Goal: Task Accomplishment & Management: Manage account settings

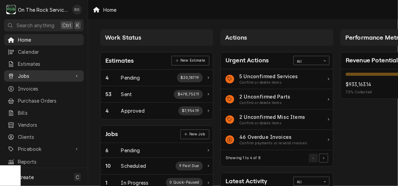
drag, startPoint x: 0, startPoint y: 0, endPoint x: 34, endPoint y: 73, distance: 81.0
click at [34, 73] on span "Jobs" at bounding box center [44, 75] width 52 height 7
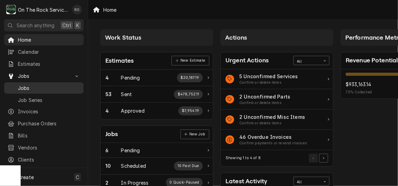
click at [50, 84] on span "Jobs" at bounding box center [49, 87] width 62 height 7
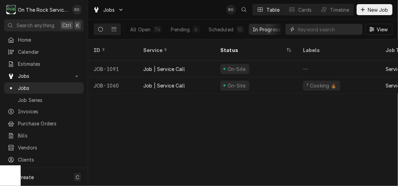
click at [331, 29] on input "Dynamic Content Wrapper" at bounding box center [328, 29] width 61 height 11
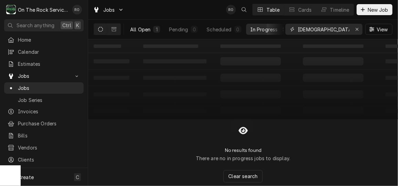
type input "chick"
click at [144, 24] on button "All Open 1" at bounding box center [145, 29] width 38 height 11
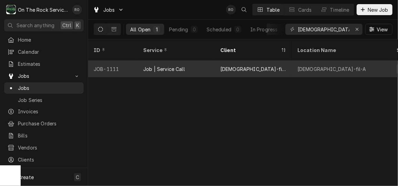
click at [154, 65] on div "Job | Service Call" at bounding box center [164, 68] width 42 height 7
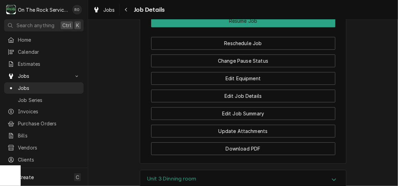
scroll to position [809, 0]
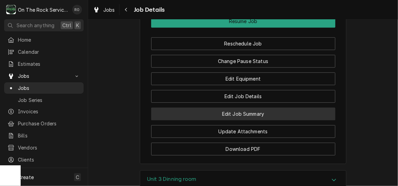
click at [225, 107] on button "Edit Job Summary" at bounding box center [243, 113] width 184 height 13
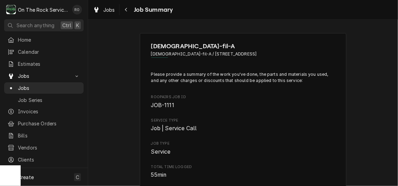
type textarea "x"
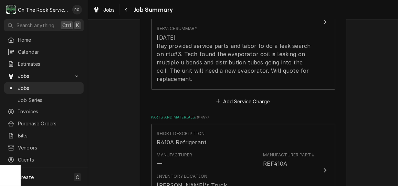
scroll to position [242, 0]
click at [261, 98] on button "Add Service Charge" at bounding box center [243, 101] width 56 height 10
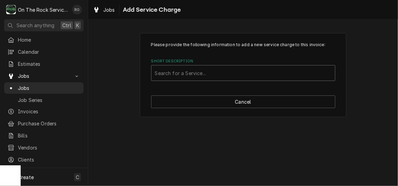
click at [236, 69] on div "Short Description" at bounding box center [243, 73] width 177 height 12
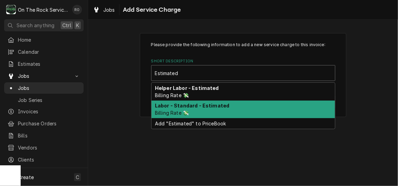
type input "Estimated"
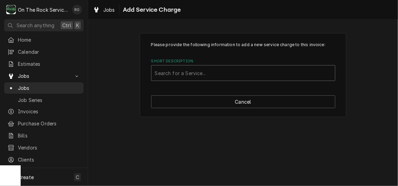
drag, startPoint x: 223, startPoint y: 103, endPoint x: 193, endPoint y: 69, distance: 45.7
click at [193, 69] on div "Short Description" at bounding box center [243, 73] width 177 height 12
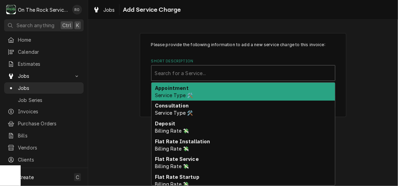
click at [192, 71] on div "Short Description" at bounding box center [243, 73] width 177 height 12
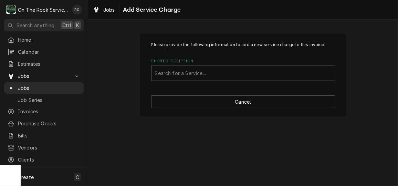
click at [192, 71] on div "Short Description" at bounding box center [243, 73] width 177 height 12
type input "{"
type input "Priority"
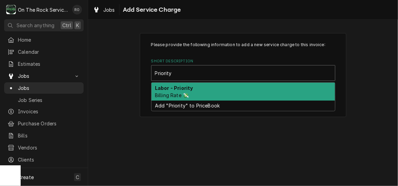
click at [188, 94] on span "Billing Rate 💸" at bounding box center [172, 95] width 34 height 6
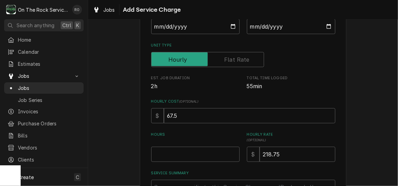
scroll to position [92, 0]
click at [229, 27] on input "Start Date" at bounding box center [195, 26] width 89 height 15
click at [339, 74] on div "Please provide the following information to add a new service charge to this in…" at bounding box center [243, 94] width 207 height 306
click at [230, 24] on input "Start Date" at bounding box center [195, 26] width 89 height 15
type textarea "x"
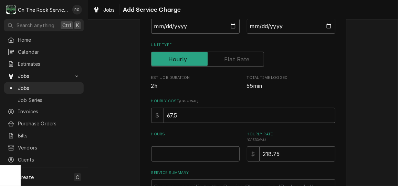
type input "2025-10-01"
click at [326, 25] on input "End Date" at bounding box center [291, 26] width 89 height 15
type input "2025-10-01"
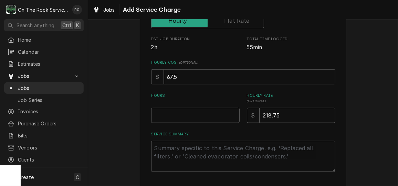
scroll to position [131, 0]
click at [182, 111] on input "Hours" at bounding box center [195, 114] width 89 height 15
type textarea "x"
type input "2"
type textarea "x"
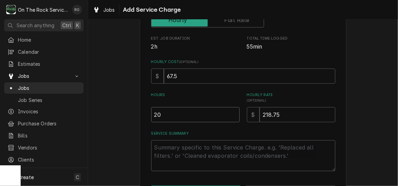
type input "20"
click at [180, 158] on textarea "Service Summary" at bounding box center [243, 155] width 184 height 31
type textarea "x"
type textarea "E"
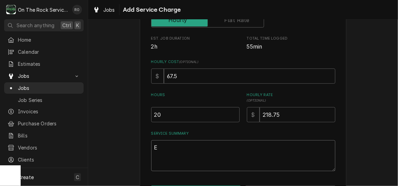
type textarea "x"
type textarea "Es"
type textarea "x"
type textarea "Est"
type textarea "x"
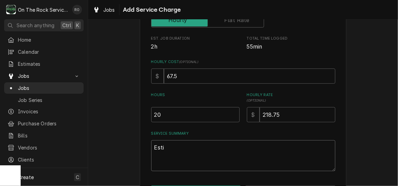
type textarea "Estim"
type textarea "x"
type textarea "Estima"
type textarea "x"
type textarea "Estimat"
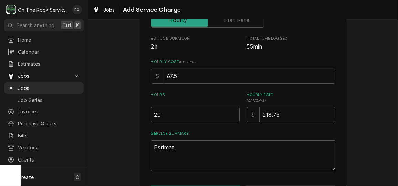
type textarea "x"
type textarea "Estimate"
type textarea "x"
type textarea "Estimated"
type textarea "x"
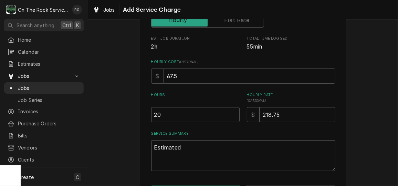
type textarea "Estimated"
type textarea "x"
type textarea "Estimated l"
type textarea "x"
type textarea "Estimated la"
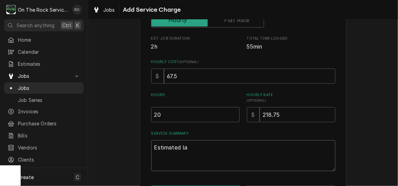
type textarea "x"
type textarea "Estimated lab"
type textarea "x"
type textarea "Estimated labo"
type textarea "x"
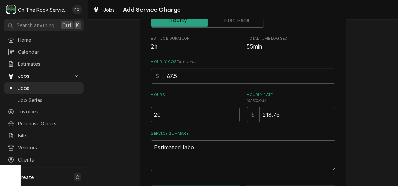
type textarea "Estimated labor"
type textarea "x"
type textarea "Estimated labor"
type textarea "x"
type textarea "Estimated labor t"
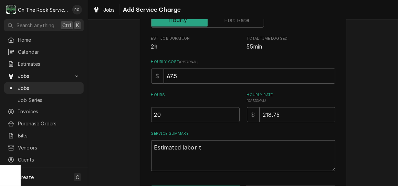
type textarea "x"
type textarea "Estimated labor to"
type textarea "x"
type textarea "Estimated labor to r"
type textarea "x"
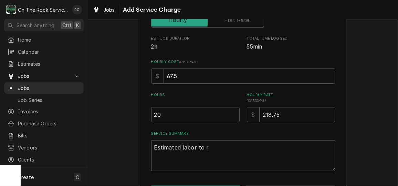
type textarea "Estimated labor to re"
type textarea "x"
type textarea "Estimated labor to rep"
type textarea "x"
type textarea "Estimated labor to repl"
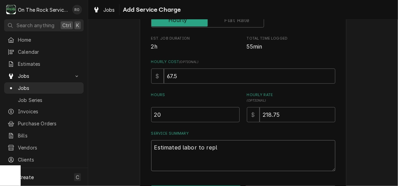
type textarea "x"
type textarea "Estimated labor to repla"
type textarea "x"
type textarea "Estimated labor to replace"
type textarea "x"
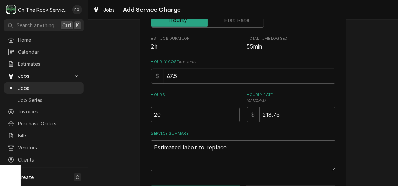
type textarea "Estimated labor to replace"
type textarea "x"
type textarea "Estimated labor to replace e"
type textarea "x"
type textarea "Estimated labor to replace ev"
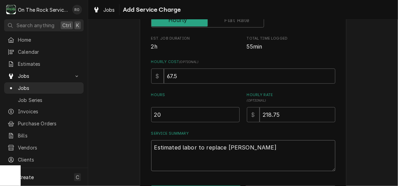
type textarea "x"
type textarea "Estimated labor to replace eva"
type textarea "x"
type textarea "Estimated labor to replace evap"
type textarea "x"
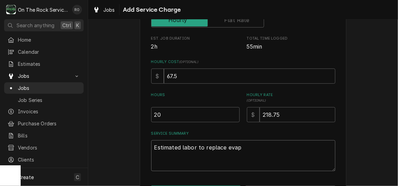
type textarea "Estimated labor to replace evap,"
type textarea "x"
type textarea "Estimated labor to replace evap,"
type textarea "x"
type textarea "Estimated labor to replace evap, t"
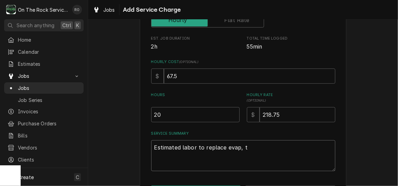
type textarea "x"
type textarea "Estimated labor to replace evap, tx"
type textarea "x"
type textarea "Estimated labor to replace evap, txv"
type textarea "x"
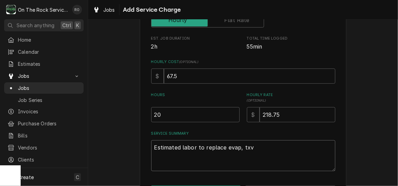
type textarea "Estimated labor to replace evap, txvs"
type textarea "x"
type textarea "Estimated labor to replace evap, txvs"
type textarea "x"
type textarea "Estimated labor to replace evap, txvs"
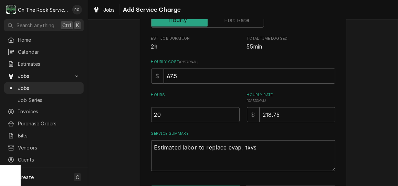
type textarea "x"
type textarea "Estimated labor to replace evap, txvs,"
type textarea "x"
type textarea "Estimated labor to replace evap, txvs,"
type textarea "x"
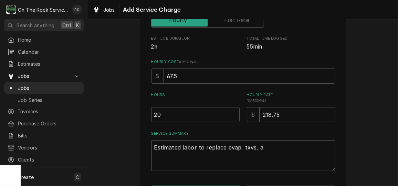
type textarea "Estimated labor to replace evap, txvs, an"
type textarea "x"
type textarea "Estimated labor to replace evap, txvs, and"
type textarea "x"
type textarea "Estimated labor to replace evap, txvs, and dr"
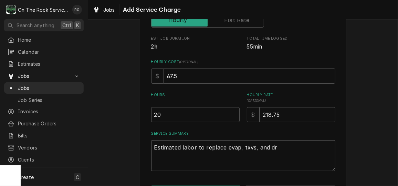
type textarea "x"
type textarea "Estimated labor to replace evap, txvs, and dri"
type textarea "x"
type textarea "Estimated labor to replace evap, txvs, and drie"
type textarea "x"
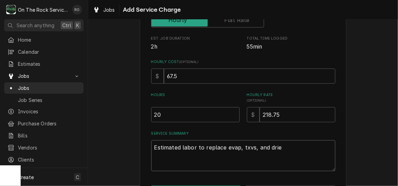
type textarea "Estimated labor to replace evap, txvs, and drier"
type textarea "x"
type textarea "Estimated labor to replace evap, txvs, and driers"
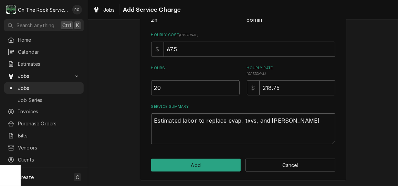
scroll to position [150, 0]
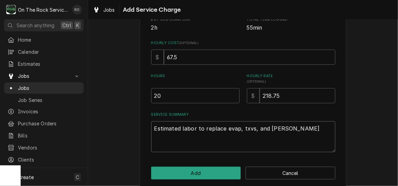
type textarea "x"
type textarea "Estimated labor to replace evap, txvs, and driers,"
type textarea "x"
type textarea "Estimated labor to replace evap, txvs, and driers,"
type textarea "x"
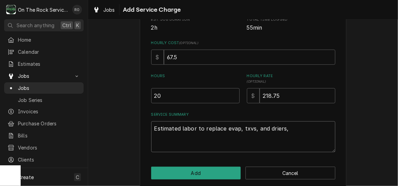
type textarea "Estimated labor to replace evap, txvs, and driers, o"
type textarea "x"
type textarea "Estimated labor to replace evap, txvs, and driers, on"
type textarea "x"
type textarea "Estimated labor to replace evap, txvs, and driers, on"
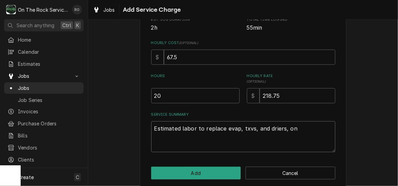
type textarea "x"
type textarea "Estimated labor to replace evap, txvs, and driers, on a"
type textarea "x"
type textarea "Estimated labor to replace evap, txvs, and driers, on a"
type textarea "x"
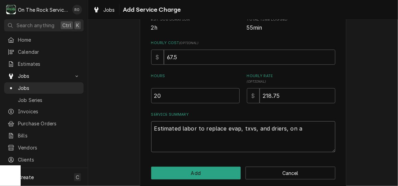
type textarea "Estimated labor to replace evap, txvs, and driers, on a S"
type textarea "x"
type textarea "Estimated labor to replace evap, txvs, and driers, on a Su"
type textarea "x"
type textarea "Estimated labor to replace evap, txvs, and driers, on a Sund"
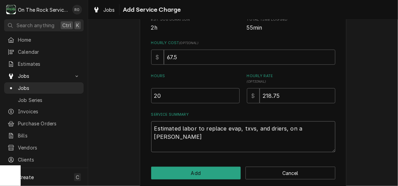
type textarea "x"
type textarea "Estimated labor to replace evap, txvs, and driers, on a Sunday"
type textarea "x"
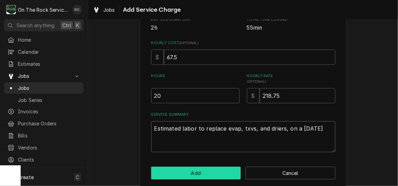
type textarea "Estimated labor to replace evap, txvs, and driers, on a Sunday"
click at [200, 170] on button "Add" at bounding box center [196, 173] width 90 height 13
type textarea "x"
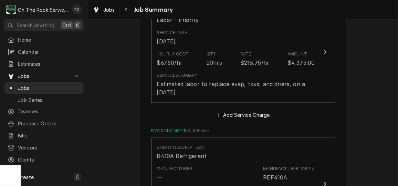
scroll to position [335, 0]
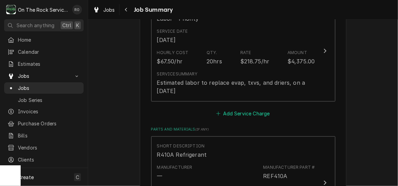
click at [258, 113] on button "Add Service Charge" at bounding box center [243, 114] width 56 height 10
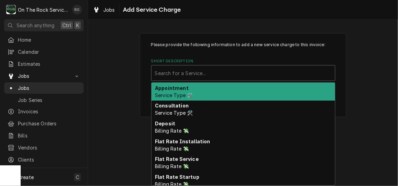
click at [236, 75] on div "Short Description" at bounding box center [243, 73] width 177 height 12
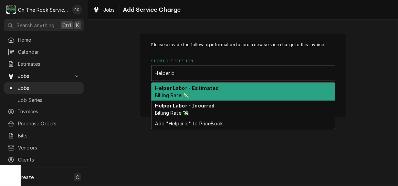
type input "Helper"
click at [235, 88] on div "Helper Labor - Estimated Billing Rate 💸" at bounding box center [244, 92] width 184 height 18
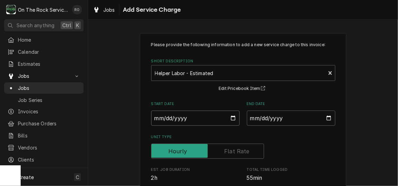
click at [231, 117] on input "Start Date" at bounding box center [195, 118] width 89 height 15
click at [273, 96] on div "Please provide the following information to add a new service charge to this in…" at bounding box center [243, 172] width 184 height 261
click at [231, 116] on input "Start Date" at bounding box center [195, 118] width 89 height 15
type textarea "x"
type input "2025-10-01"
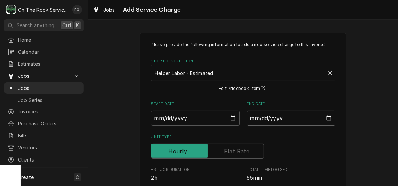
click at [328, 116] on input "End Date" at bounding box center [291, 118] width 89 height 15
type textarea "x"
type input "2025-10-01"
click at [372, 134] on div "Please provide the following information to add a new service charge to this in…" at bounding box center [243, 186] width 310 height 318
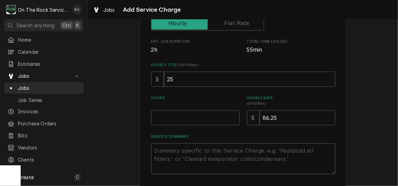
scroll to position [128, 0]
click at [188, 117] on input "Hours" at bounding box center [195, 117] width 89 height 15
type textarea "x"
type input "1"
type textarea "x"
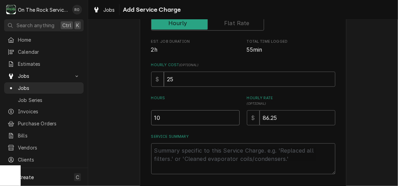
type input "10"
click at [191, 161] on textarea "Service Summary" at bounding box center [243, 158] width 184 height 31
drag, startPoint x: 191, startPoint y: 161, endPoint x: 159, endPoint y: 159, distance: 32.4
click at [159, 159] on textarea "Service Summary" at bounding box center [243, 158] width 184 height 31
type textarea "x"
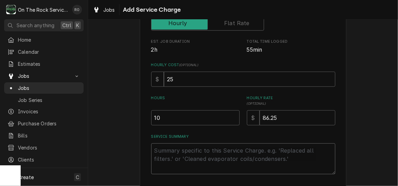
type textarea "E"
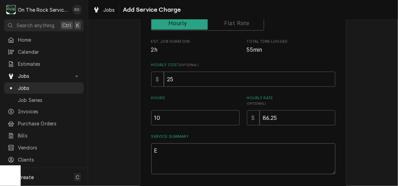
type textarea "x"
type textarea "Es"
type textarea "x"
type textarea "Est"
type textarea "x"
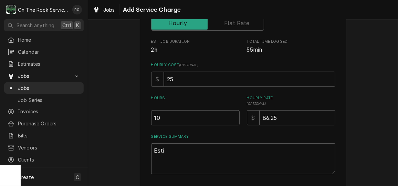
type textarea "Estim"
type textarea "x"
type textarea "Estima"
type textarea "x"
type textarea "Estimat"
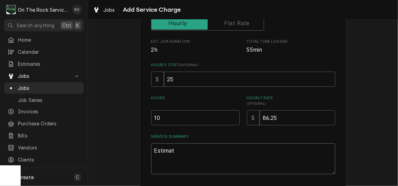
type textarea "x"
type textarea "Estimate"
type textarea "x"
type textarea "Estimated"
type textarea "x"
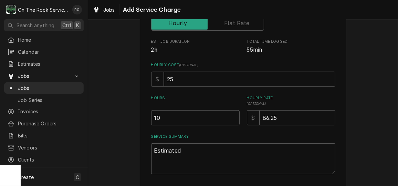
type textarea "Estimated"
type textarea "x"
type textarea "Estimated h"
type textarea "x"
type textarea "Estimated he"
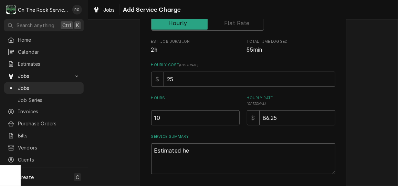
type textarea "x"
type textarea "Estimated hel"
type textarea "x"
type textarea "Estimated help"
type textarea "x"
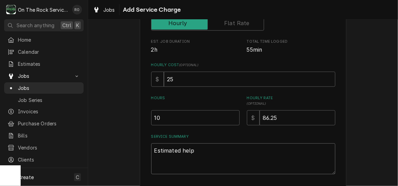
type textarea "Estimated helpe"
type textarea "x"
type textarea "Estimated helper"
type textarea "x"
type textarea "Estimated helper"
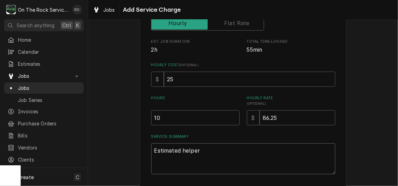
type textarea "x"
type textarea "Estimated helper la"
type textarea "x"
type textarea "Estimated helper lab"
type textarea "x"
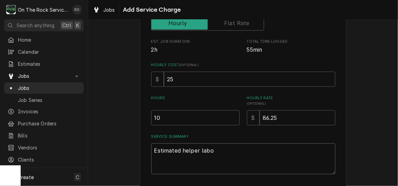
type textarea "Estimated helper labor"
type textarea "x"
type textarea "Estimated helper labor"
type textarea "x"
type textarea "Estimated helper labor t"
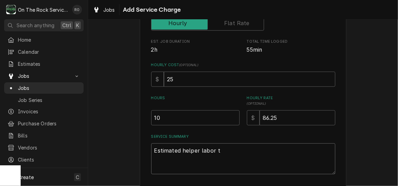
type textarea "x"
type textarea "Estimated helper labor to"
type textarea "x"
type textarea "Estimated helper labor to"
type textarea "x"
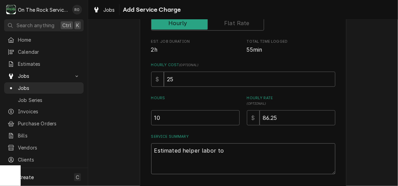
type textarea "Estimated helper labor to c"
type textarea "x"
type textarea "Estimated helper labor to co"
type textarea "x"
type textarea "Estimated helper labor to com"
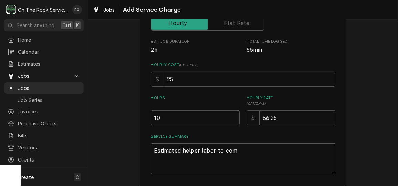
type textarea "x"
type textarea "Estimated helper labor to comp"
type textarea "x"
type textarea "Estimated helper labor to compl"
type textarea "x"
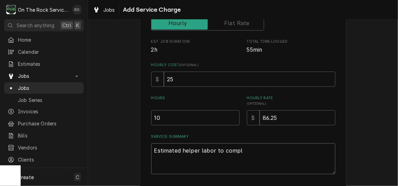
type textarea "Estimated helper labor to comple"
type textarea "x"
type textarea "Estimated helper labor to complet"
type textarea "x"
type textarea "Estimated helper labor to complete"
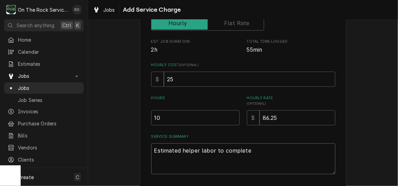
type textarea "x"
drag, startPoint x: 291, startPoint y: 121, endPoint x: 226, endPoint y: 107, distance: 66.6
click at [226, 107] on div "Hours 10 Hourly Rate ( optional ) $ 86.25" at bounding box center [243, 110] width 184 height 30
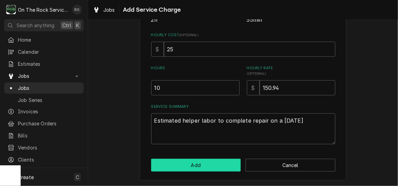
click at [219, 163] on button "Add" at bounding box center [196, 165] width 90 height 13
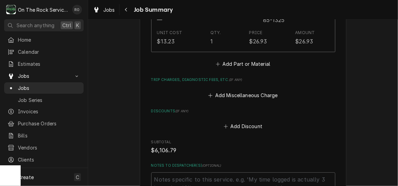
scroll to position [759, 0]
click at [255, 96] on button "Add Miscellaneous Charge" at bounding box center [243, 96] width 72 height 10
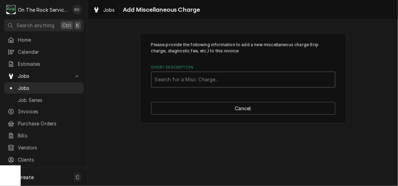
click at [242, 74] on div "Short Description" at bounding box center [243, 79] width 177 height 12
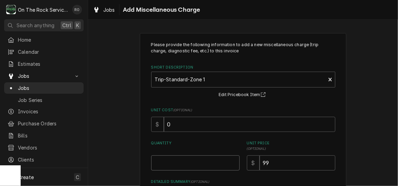
click at [205, 157] on input "Quantity" at bounding box center [195, 162] width 89 height 15
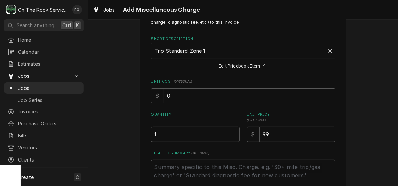
scroll to position [75, 0]
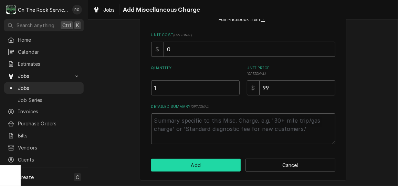
click at [211, 162] on button "Add" at bounding box center [196, 165] width 90 height 13
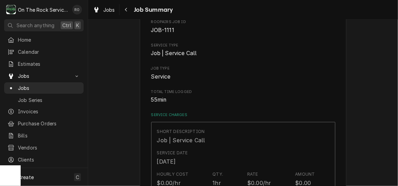
scroll to position [767, 0]
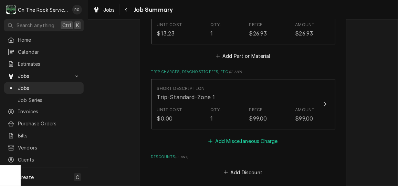
click at [261, 142] on button "Add Miscellaneous Charge" at bounding box center [243, 141] width 72 height 10
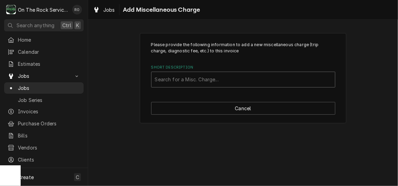
click at [246, 79] on div "Short Description" at bounding box center [243, 79] width 177 height 12
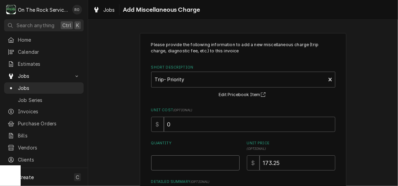
click at [210, 160] on input "Quantity" at bounding box center [195, 162] width 89 height 15
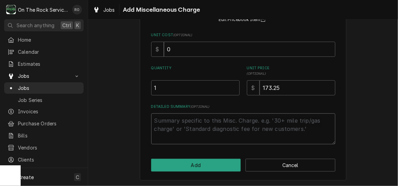
click at [200, 127] on textarea "Detailed Summary ( optional )" at bounding box center [243, 128] width 184 height 31
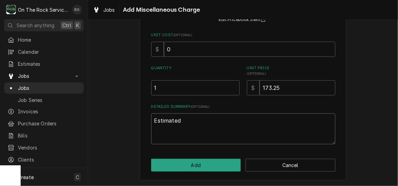
drag, startPoint x: 194, startPoint y: 119, endPoint x: 121, endPoint y: 119, distance: 73.0
click at [121, 119] on div "Please provide the following information to add a new miscellaneous charge (tri…" at bounding box center [243, 69] width 310 height 235
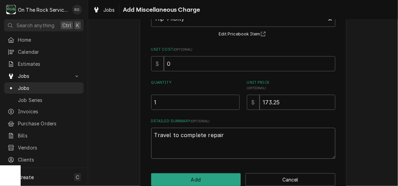
scroll to position [66, 0]
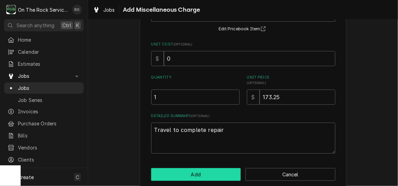
click at [216, 170] on button "Add" at bounding box center [196, 174] width 90 height 13
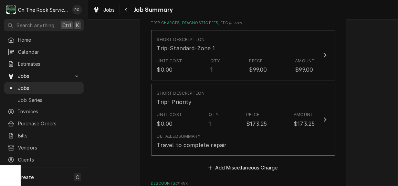
scroll to position [827, 0]
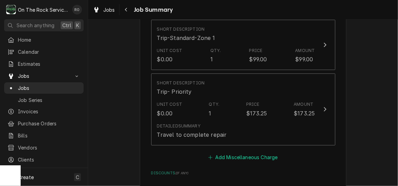
click at [265, 162] on button "Add Miscellaneous Charge" at bounding box center [243, 157] width 72 height 10
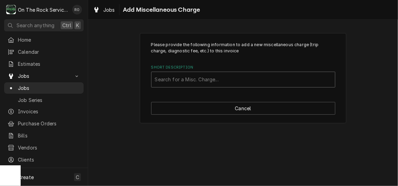
click at [250, 81] on div "Short Description" at bounding box center [243, 79] width 177 height 12
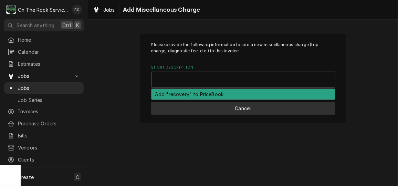
click at [248, 107] on button "Cancel" at bounding box center [243, 108] width 184 height 13
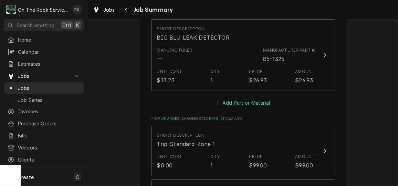
scroll to position [720, 0]
click at [262, 103] on button "Add Part or Material" at bounding box center [243, 104] width 57 height 10
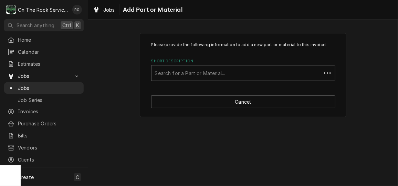
click at [249, 73] on div "Short Description" at bounding box center [236, 73] width 163 height 12
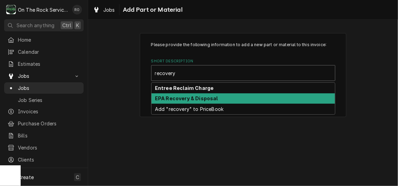
click at [226, 96] on div "EPA Recovery & Disposal" at bounding box center [244, 98] width 184 height 11
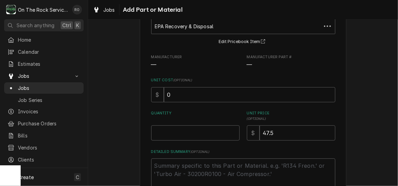
scroll to position [58, 0]
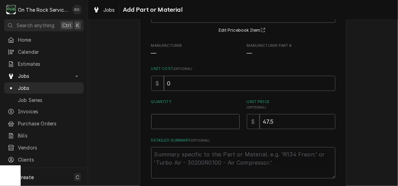
click at [199, 123] on input "Quantity" at bounding box center [195, 121] width 89 height 15
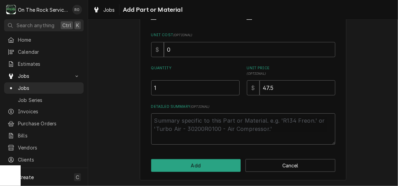
click at [207, 172] on div "Please provide the following information to add a new part or material to this …" at bounding box center [243, 61] width 207 height 240
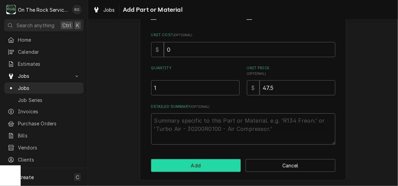
click at [209, 166] on button "Add" at bounding box center [196, 165] width 90 height 13
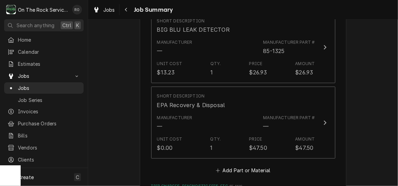
scroll to position [774, 0]
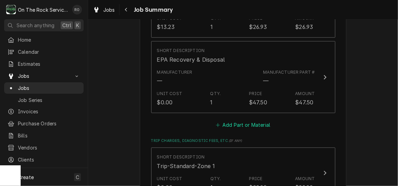
click at [239, 127] on button "Add Part or Material" at bounding box center [243, 125] width 57 height 10
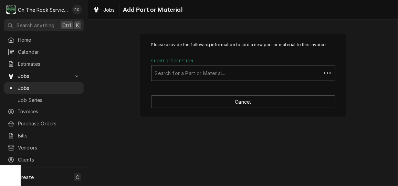
click at [235, 76] on div "Short Description" at bounding box center [236, 73] width 163 height 12
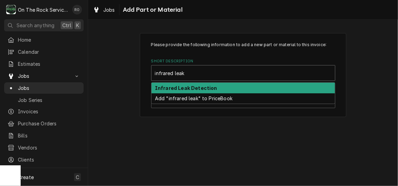
click at [229, 84] on div "Infrared Leak Detection" at bounding box center [244, 88] width 184 height 11
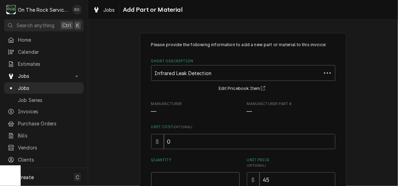
click at [201, 179] on input "Quantity" at bounding box center [195, 179] width 89 height 15
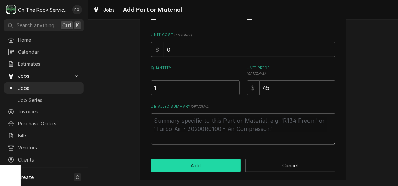
click at [203, 161] on button "Add" at bounding box center [196, 165] width 90 height 13
click at [209, 169] on button "Add" at bounding box center [196, 165] width 90 height 13
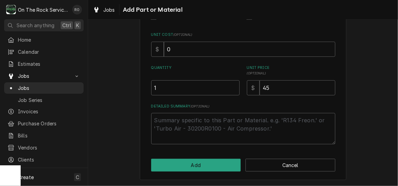
scroll to position [0, 0]
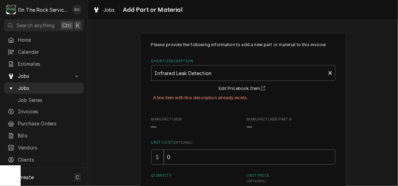
click at [228, 96] on div "A line item with this description already exists." at bounding box center [243, 98] width 184 height 11
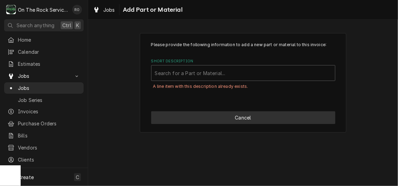
click at [260, 118] on button "Cancel" at bounding box center [243, 117] width 184 height 13
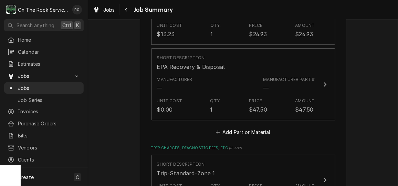
scroll to position [769, 0]
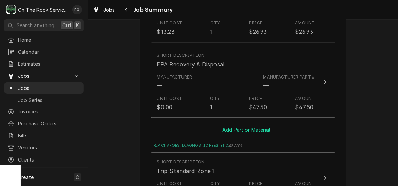
click at [257, 125] on button "Add Part or Material" at bounding box center [243, 130] width 57 height 10
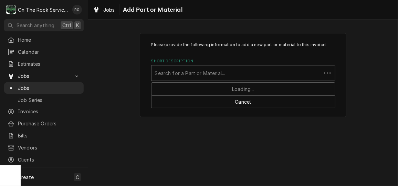
click at [248, 73] on div "Short Description" at bounding box center [236, 73] width 163 height 12
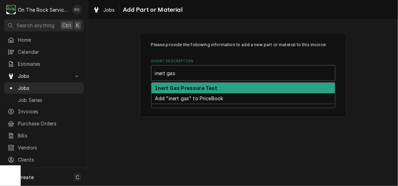
click at [247, 89] on div "Inert Gas Pressure Test" at bounding box center [244, 88] width 184 height 11
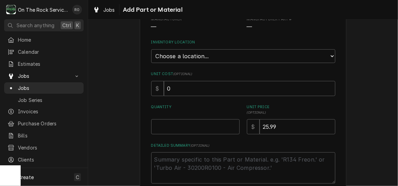
scroll to position [85, 0]
click at [210, 53] on select "Choose a location... Ray's Truck Rich's Truck Todd's Truck Warehouse" at bounding box center [243, 56] width 184 height 14
click at [151, 49] on select "Choose a location... Ray's Truck Rich's Truck Todd's Truck Warehouse" at bounding box center [243, 56] width 184 height 14
click at [204, 126] on input "Quantity" at bounding box center [195, 126] width 89 height 15
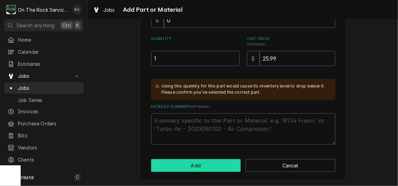
click at [212, 164] on button "Add" at bounding box center [196, 165] width 90 height 13
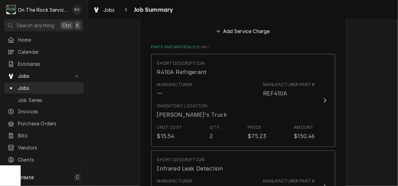
scroll to position [503, 0]
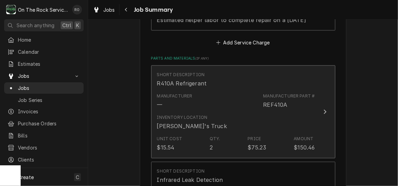
click at [271, 96] on div "Manufacturer Part #" at bounding box center [289, 96] width 52 height 6
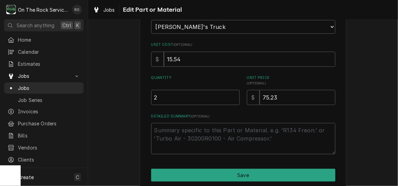
scroll to position [115, 0]
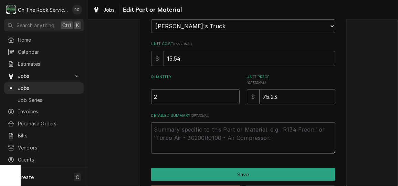
click at [221, 97] on input "2" at bounding box center [195, 96] width 89 height 15
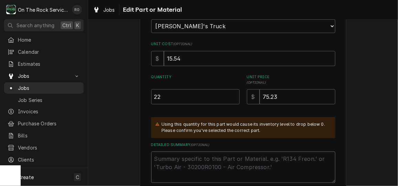
click at [190, 160] on textarea "Detailed Summary ( optional )" at bounding box center [243, 167] width 184 height 31
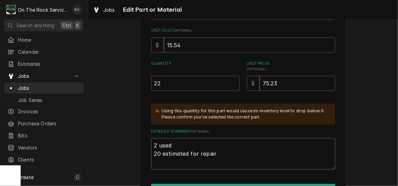
scroll to position [170, 0]
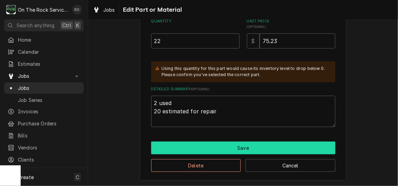
click at [194, 146] on button "Save" at bounding box center [243, 148] width 184 height 13
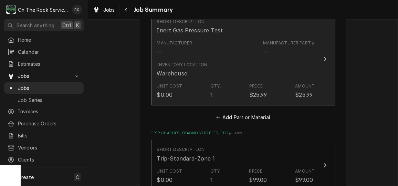
scroll to position [908, 0]
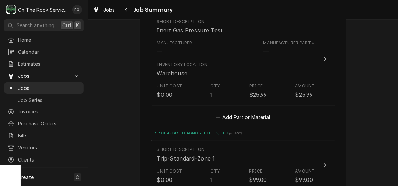
click at [252, 114] on button "Add Part or Material" at bounding box center [243, 117] width 57 height 10
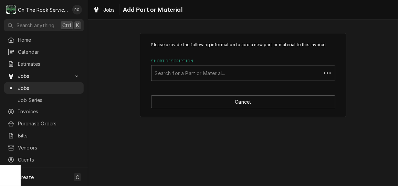
click at [231, 72] on div "Short Description" at bounding box center [236, 73] width 163 height 12
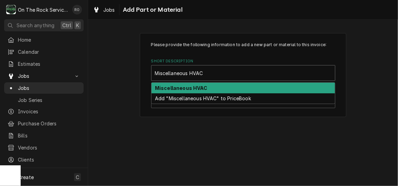
click at [230, 84] on div "Miscellaneous HVAC" at bounding box center [244, 88] width 184 height 11
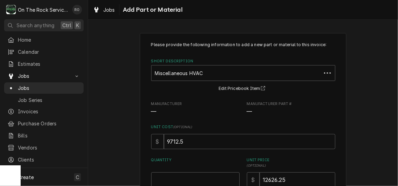
scroll to position [75, 0]
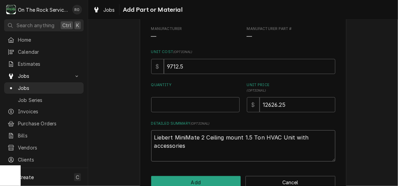
drag, startPoint x: 205, startPoint y: 151, endPoint x: 146, endPoint y: 130, distance: 63.0
click at [146, 130] on div "Please provide the following information to add a new part or material to this …" at bounding box center [243, 78] width 207 height 240
click at [186, 100] on input "Quantity" at bounding box center [195, 104] width 89 height 15
drag, startPoint x: 194, startPoint y: 64, endPoint x: 104, endPoint y: 62, distance: 89.6
click at [104, 62] on div "Please provide the following information to add a new part or material to this …" at bounding box center [243, 78] width 310 height 252
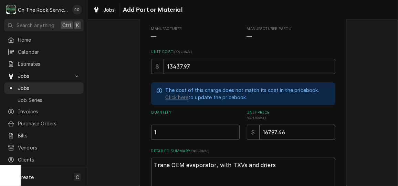
scroll to position [119, 0]
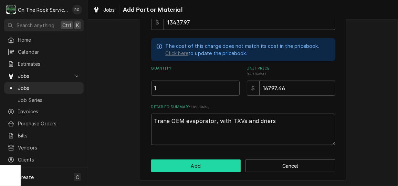
click at [170, 161] on button "Add" at bounding box center [196, 165] width 90 height 13
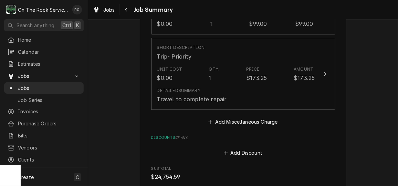
scroll to position [1169, 0]
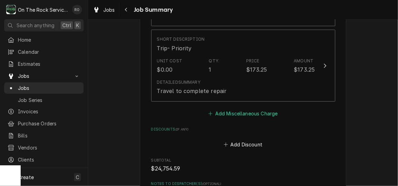
click at [250, 113] on button "Add Miscellaneous Charge" at bounding box center [243, 114] width 72 height 10
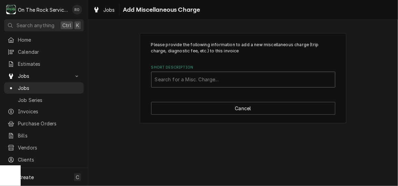
click at [230, 80] on div "Short Description" at bounding box center [243, 79] width 177 height 12
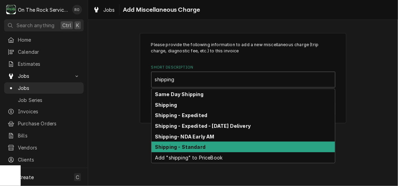
click at [228, 148] on div "Shipping - Standard" at bounding box center [244, 147] width 184 height 11
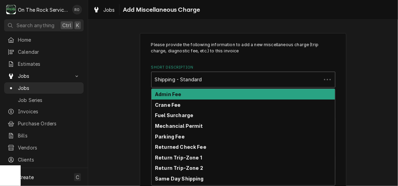
click at [307, 75] on div "Short Description" at bounding box center [236, 79] width 163 height 12
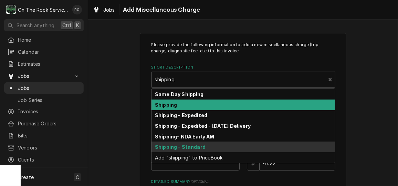
click at [250, 101] on div "Shipping" at bounding box center [244, 105] width 184 height 11
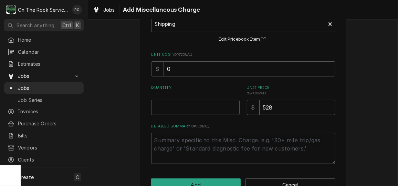
scroll to position [58, 0]
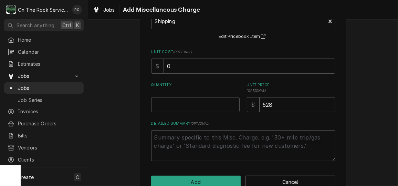
click at [186, 113] on div "Please provide the following information to add a new miscellaneous charge (tri…" at bounding box center [243, 72] width 184 height 178
click at [187, 105] on input "Quantity" at bounding box center [195, 104] width 89 height 15
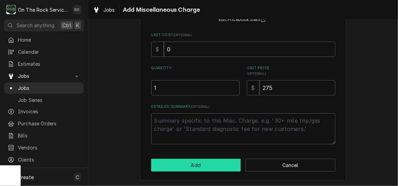
click at [222, 161] on button "Add" at bounding box center [196, 165] width 90 height 13
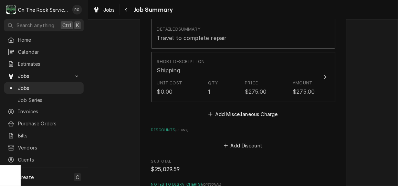
scroll to position [1222, 0]
click at [241, 112] on button "Add Miscellaneous Charge" at bounding box center [243, 114] width 72 height 10
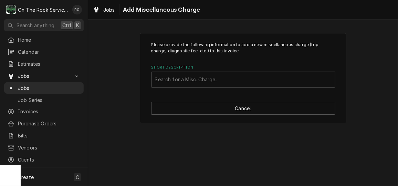
click at [226, 78] on div "Short Description" at bounding box center [243, 79] width 177 height 12
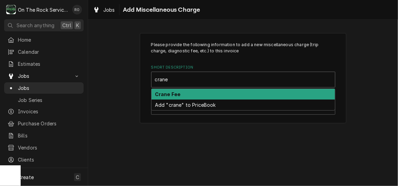
click at [226, 90] on div "Crane Fee" at bounding box center [244, 94] width 184 height 11
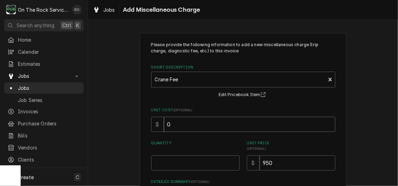
drag, startPoint x: 204, startPoint y: 124, endPoint x: 169, endPoint y: 124, distance: 35.5
click at [169, 124] on input "0" at bounding box center [250, 124] width 172 height 15
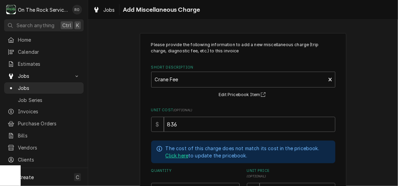
scroll to position [102, 0]
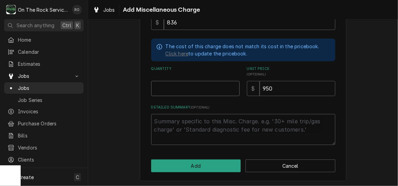
click at [154, 91] on input "Quantity" at bounding box center [195, 88] width 89 height 15
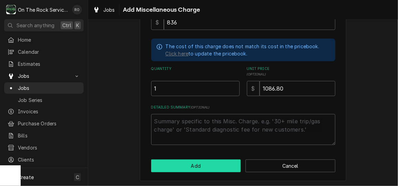
click at [190, 162] on button "Add" at bounding box center [196, 165] width 90 height 13
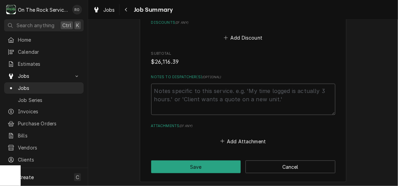
scroll to position [1384, 0]
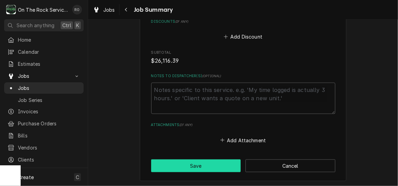
click at [211, 167] on button "Save" at bounding box center [196, 165] width 90 height 13
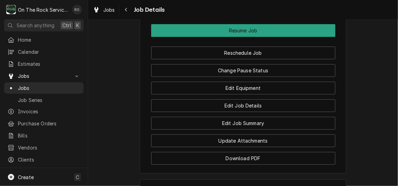
scroll to position [893, 0]
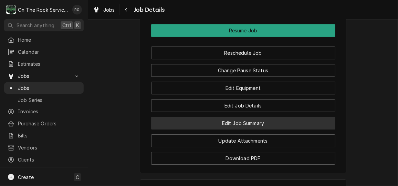
click at [256, 117] on button "Edit Job Summary" at bounding box center [243, 123] width 184 height 13
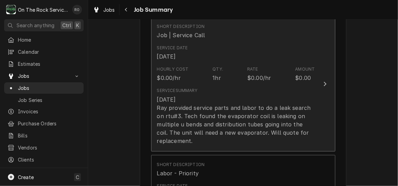
click at [256, 113] on div "[DATE] Ray provided service parts and labor to do a leak search on rtu#3. Tech …" at bounding box center [236, 120] width 158 height 50
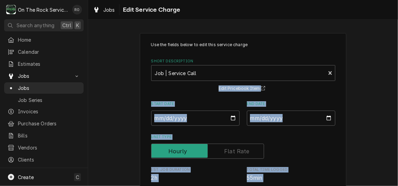
drag, startPoint x: 257, startPoint y: 120, endPoint x: 146, endPoint y: 81, distance: 117.4
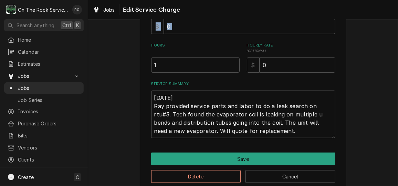
scroll to position [183, 0]
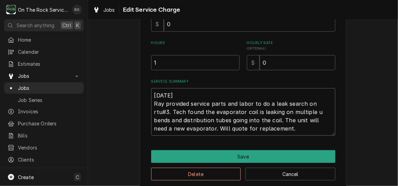
drag, startPoint x: 293, startPoint y: 128, endPoint x: 289, endPoint y: 127, distance: 4.4
click at [289, 127] on textarea "[DATE] Ray provided service parts and labor to do a leak search on rtu#3. Tech …" at bounding box center [243, 112] width 184 height 48
click at [325, 101] on textarea "[DATE] Ray provided service parts and labor to do a leak search on rtu#3. Tech …" at bounding box center [243, 112] width 184 height 48
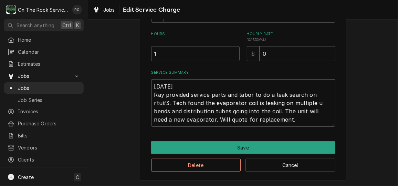
scroll to position [193, 0]
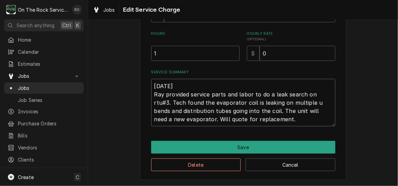
drag, startPoint x: 263, startPoint y: 120, endPoint x: 146, endPoint y: 82, distance: 122.4
click at [146, 82] on div "Use the fields below to edit this service charge Short Description Job | Servic…" at bounding box center [243, 11] width 207 height 340
type textarea "x"
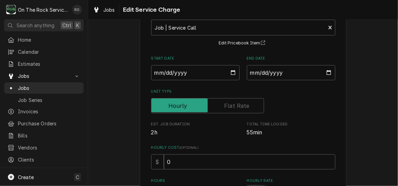
scroll to position [0, 0]
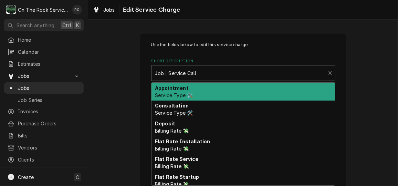
type textarea "x"
click at [248, 69] on div "Short Description" at bounding box center [238, 73] width 167 height 12
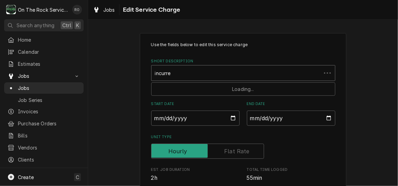
type input "incurred"
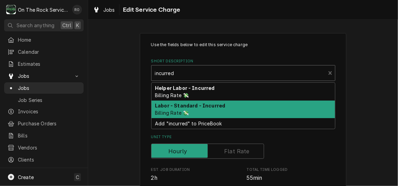
click at [237, 104] on div "Labor - Standard - Incurred Billing Rate 💸" at bounding box center [244, 110] width 184 height 18
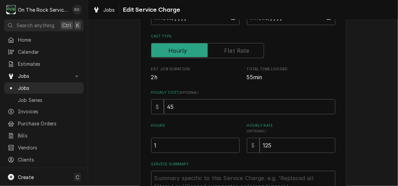
scroll to position [135, 0]
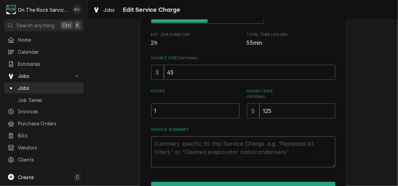
paste textarea "[DATE] Ray provided service parts and labor to do a leak search on rtu#3. Tech …"
type textarea "x"
type textarea "[DATE] Ray provided service parts and labor to do a leak search on rtu#3. Tech …"
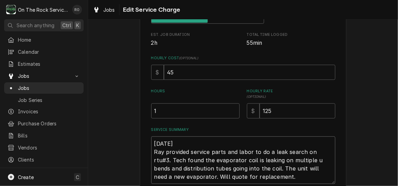
scroll to position [193, 0]
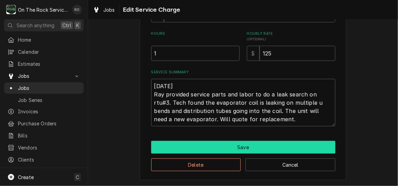
click at [231, 147] on button "Save" at bounding box center [243, 147] width 184 height 13
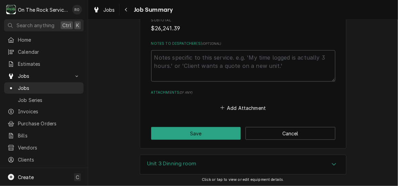
scroll to position [1411, 0]
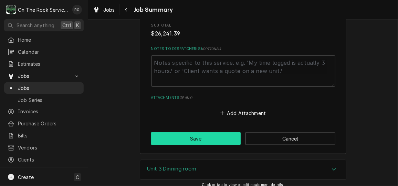
click at [212, 142] on button "Save" at bounding box center [196, 138] width 90 height 13
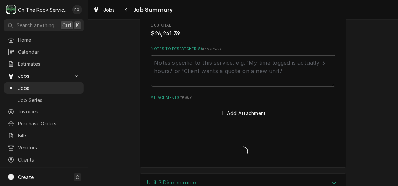
type textarea "x"
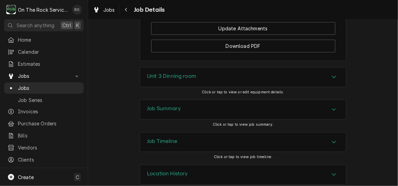
scroll to position [994, 0]
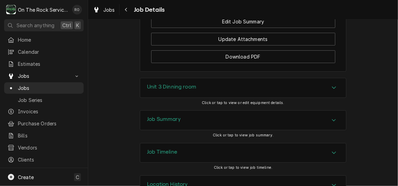
click at [336, 111] on div "Job Summary" at bounding box center [243, 120] width 206 height 19
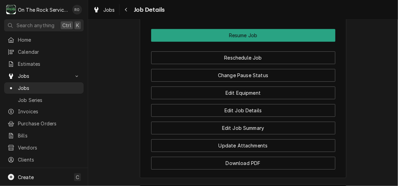
scroll to position [894, 0]
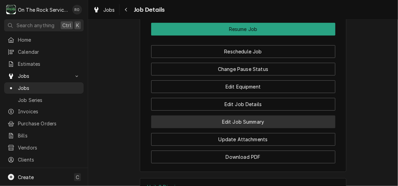
click at [258, 115] on button "Edit Job Summary" at bounding box center [243, 121] width 184 height 13
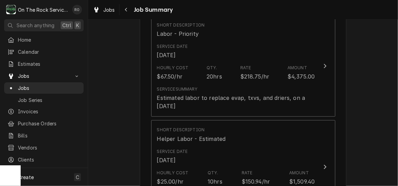
scroll to position [320, 0]
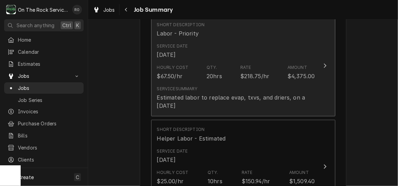
click at [267, 89] on div "Service Summary Estimated labor to replace evap, txvs, and driers, on a Sunday" at bounding box center [236, 98] width 158 height 24
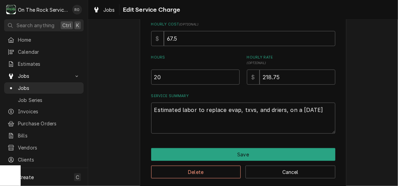
scroll to position [176, 0]
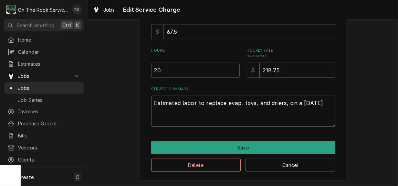
click at [194, 104] on textarea "Estimated labor to replace evap, txvs, and driers, on a Sunday" at bounding box center [243, 111] width 184 height 31
type textarea "x"
type textarea "Estimated labor to replace evap, txvs, and driers, on a Sunday"
type textarea "x"
type textarea "Estimated labor fo to replace evap, txvs, and driers, on a Sunday"
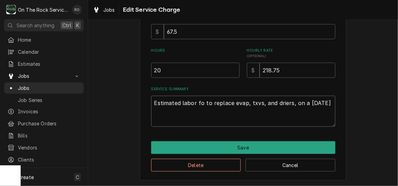
type textarea "x"
type textarea "Estimated labor for to replace evap, txvs, and driers, on a Sunday"
type textarea "x"
type textarea "Estimated labor for to replace evap, txvs, and driers, on a Sunday"
type textarea "x"
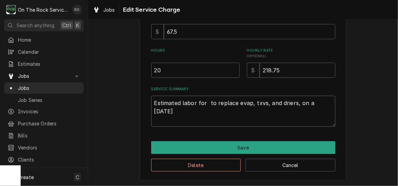
type textarea "Estimated labor for 2 to replace evap, txvs, and driers, on a Sunday"
type textarea "x"
type textarea "Estimated labor for 2 to replace evap, txvs, and driers, on a Sunday"
type textarea "x"
type textarea "Estimated labor for 2 t to replace evap, txvs, and driers, on a Sunday"
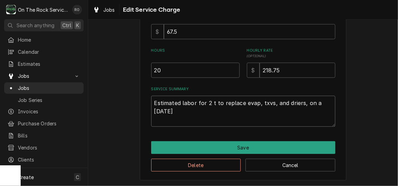
type textarea "x"
type textarea "Estimated labor for 2 te to replace evap, txvs, and driers, on a Sunday"
type textarea "x"
type textarea "Estimated labor for 2 tec to replace evap, txvs, and driers, on a Sunday"
type textarea "x"
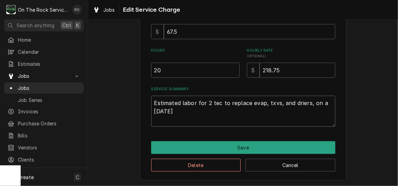
type textarea "Estimated labor for 2 tech to replace evap, txvs, and driers, on a Sunday"
type textarea "x"
type textarea "Estimated labor for 2 techn to replace evap, txvs, and driers, on a Sunday"
type textarea "x"
type textarea "Estimated labor for 2 techni to replace evap, txvs, and driers, on a Sunday"
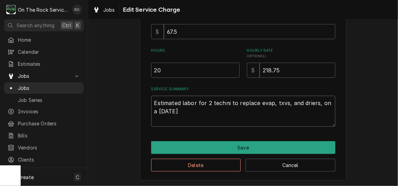
type textarea "x"
type textarea "Estimated labor for 2 technic to replace evap, txvs, and driers, on a Sunday"
type textarea "x"
type textarea "Estimated labor for 2 technici to replace evap, txvs, and driers, on a Sunday"
type textarea "x"
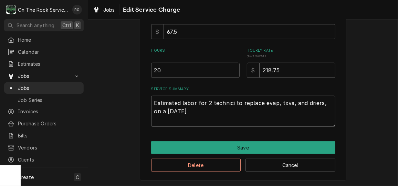
type textarea "Estimated labor for 2 technicia to replace evap, txvs, and driers, on a Sunday"
type textarea "x"
type textarea "Estimated labor for 2 technicians to replace evap, txvs, and driers, on a Sunday"
type textarea "x"
type textarea "Estimated labor for 2 technicians to replace evap, txvs, and driers, on a Sunday"
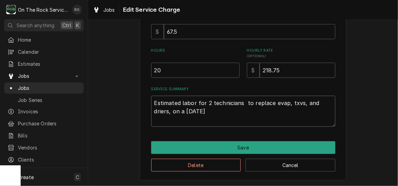
type textarea "x"
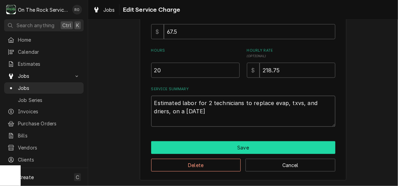
type textarea "Estimated labor for 2 technicians to replace evap, txvs, and driers, on a Sunday"
click at [250, 143] on button "Save" at bounding box center [243, 147] width 184 height 13
type textarea "x"
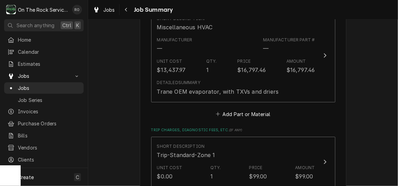
scroll to position [1010, 0]
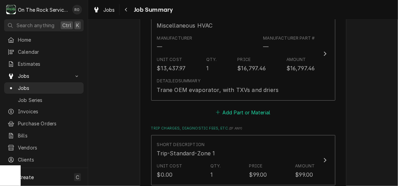
click at [260, 114] on button "Add Part or Material" at bounding box center [243, 112] width 57 height 10
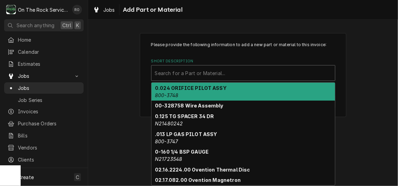
click at [243, 71] on div "Short Description" at bounding box center [243, 73] width 177 height 12
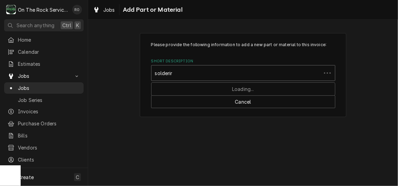
type input "soldering"
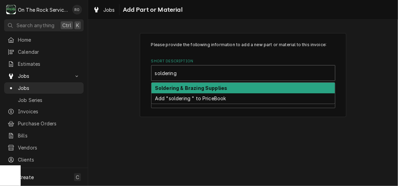
click at [247, 86] on div "Soldering & Brazing Supplies" at bounding box center [244, 88] width 184 height 11
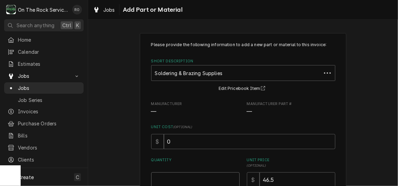
click at [194, 177] on input "Quantity" at bounding box center [195, 179] width 89 height 15
type textarea "x"
type input "1"
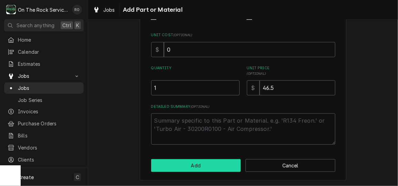
click at [198, 167] on button "Add" at bounding box center [196, 165] width 90 height 13
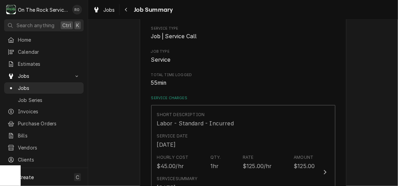
scroll to position [1018, 0]
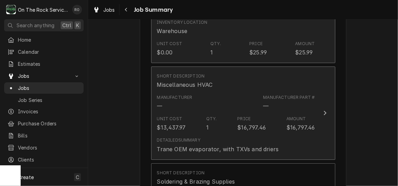
click at [250, 53] on div "$25.99" at bounding box center [258, 52] width 18 height 8
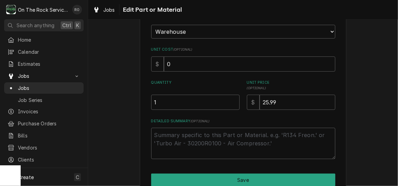
scroll to position [141, 0]
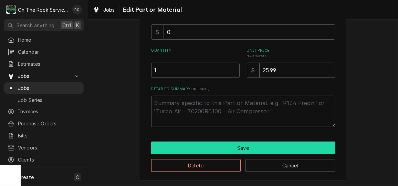
click at [260, 148] on button "Save" at bounding box center [243, 148] width 184 height 13
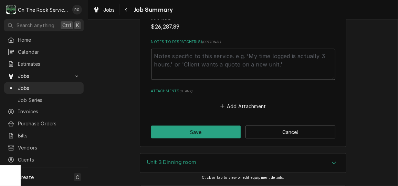
scroll to position [1494, 0]
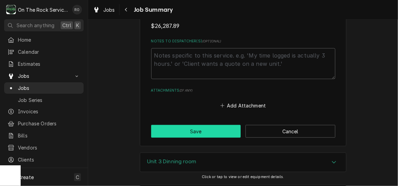
click at [222, 136] on button "Save" at bounding box center [196, 131] width 90 height 13
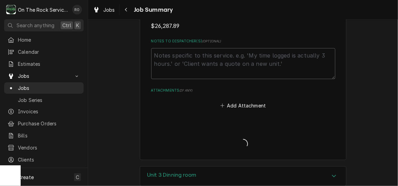
type textarea "x"
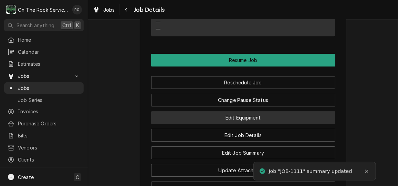
scroll to position [866, 0]
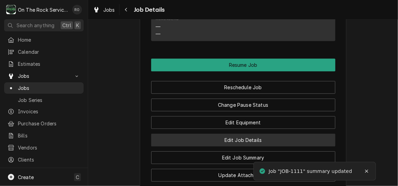
click at [234, 134] on button "Edit Job Details" at bounding box center [243, 140] width 184 height 13
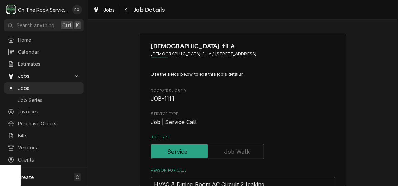
type textarea "x"
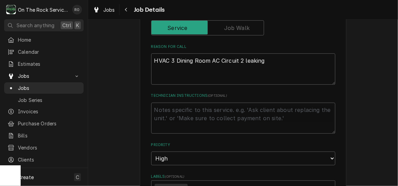
click at [236, 28] on label "Job Type" at bounding box center [207, 27] width 113 height 15
click at [236, 28] on input "Job Type" at bounding box center [207, 27] width 107 height 15
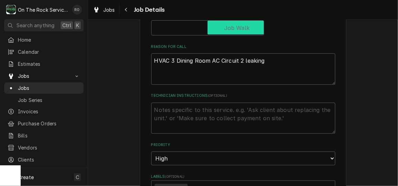
checkbox input "true"
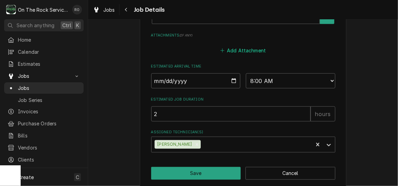
scroll to position [443, 0]
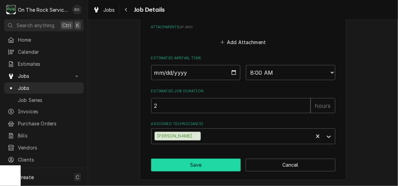
click at [211, 167] on button "Save" at bounding box center [196, 165] width 90 height 13
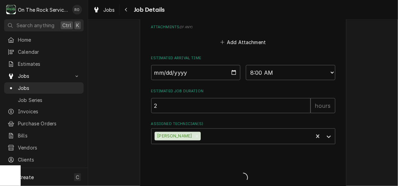
type textarea "x"
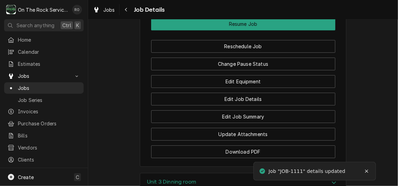
scroll to position [856, 0]
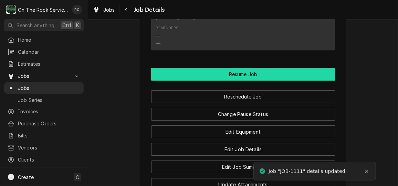
click at [237, 68] on button "Resume Job" at bounding box center [243, 74] width 184 height 13
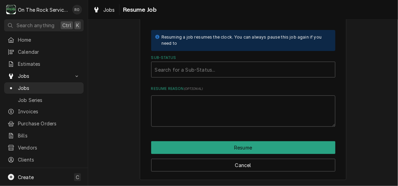
scroll to position [101, 0]
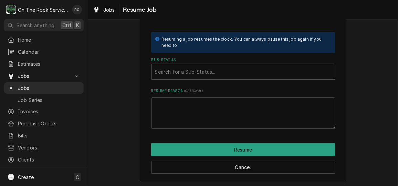
click at [239, 76] on div "Sub-Status" at bounding box center [243, 71] width 177 height 12
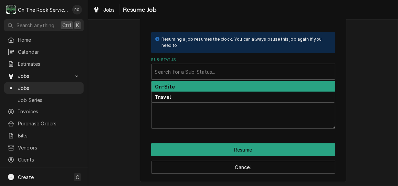
click at [237, 83] on div "On-Site" at bounding box center [244, 86] width 184 height 11
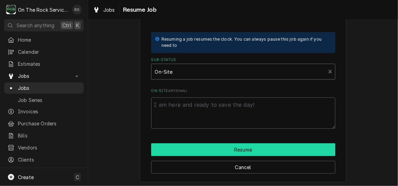
click at [252, 146] on button "Resume" at bounding box center [243, 149] width 184 height 13
type textarea "x"
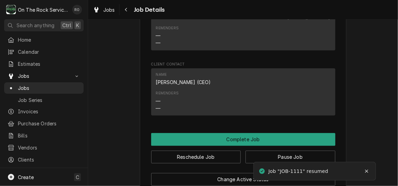
scroll to position [745, 0]
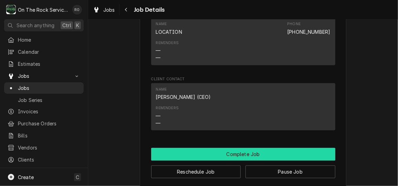
click at [323, 148] on button "Complete Job" at bounding box center [243, 154] width 184 height 13
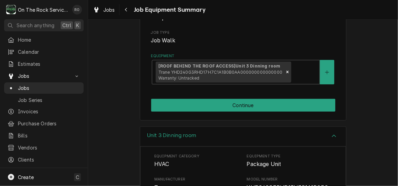
scroll to position [81, 0]
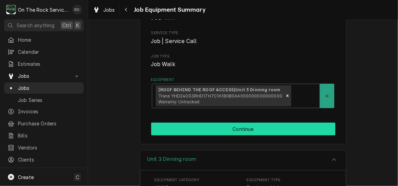
click at [275, 128] on button "Continue" at bounding box center [243, 129] width 184 height 13
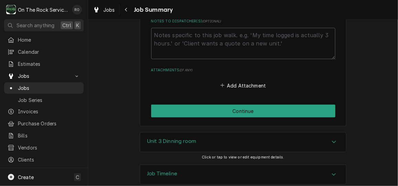
scroll to position [1462, 0]
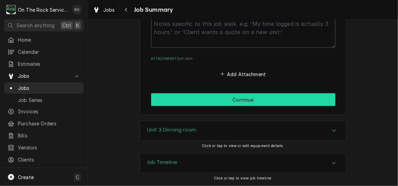
click at [302, 103] on button "Continue" at bounding box center [243, 99] width 184 height 13
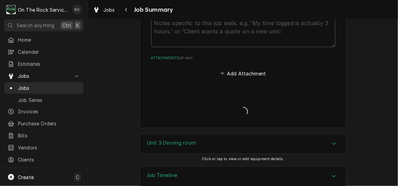
type textarea "x"
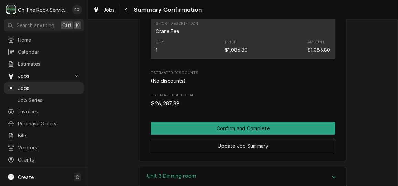
scroll to position [1177, 0]
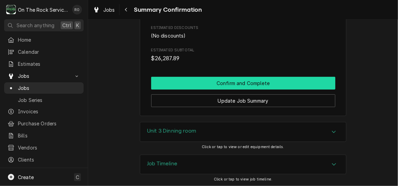
drag, startPoint x: 0, startPoint y: 0, endPoint x: 270, endPoint y: 80, distance: 282.0
click at [270, 80] on button "Confirm and Complete" at bounding box center [243, 83] width 184 height 13
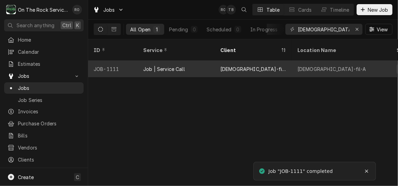
click at [342, 61] on div "[DEMOGRAPHIC_DATA]-fil-A" at bounding box center [341, 69] width 99 height 17
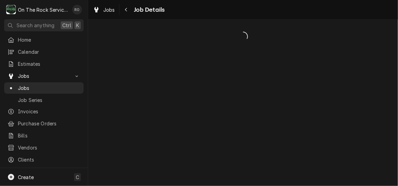
click at [349, 122] on div "Dynamic Content Wrapper" at bounding box center [243, 103] width 310 height 166
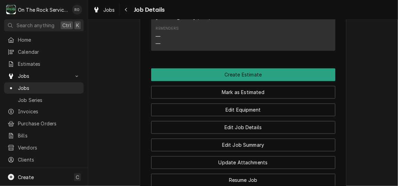
scroll to position [615, 0]
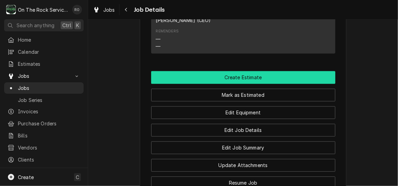
click at [309, 71] on button "Create Estimate" at bounding box center [243, 77] width 184 height 13
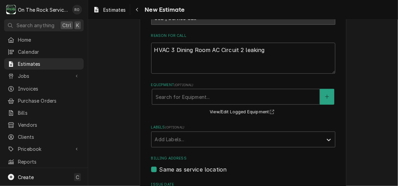
scroll to position [185, 0]
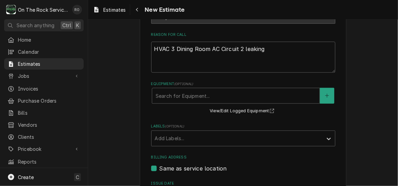
click at [291, 87] on div "Equipment ( optional ) Search for Equipment... View/Edit Logged Equipment" at bounding box center [243, 98] width 184 height 34
click at [291, 93] on div "Equipment" at bounding box center [236, 96] width 161 height 12
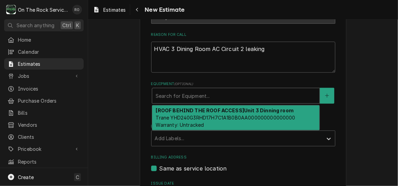
click at [288, 120] on span "Trane YHD240G3RHD17H7C1A1B0B0AA000000000000000 Warranty: Untracked" at bounding box center [225, 121] width 139 height 13
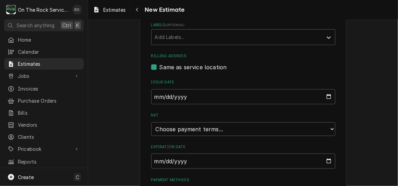
scroll to position [296, 0]
click at [287, 123] on select "Choose payment terms... Same Day Net 7 Net 14 Net 21 Net 30 Net 45 Net 60 Net 90" at bounding box center [243, 129] width 184 height 14
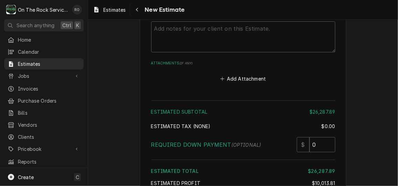
scroll to position [2146, 0]
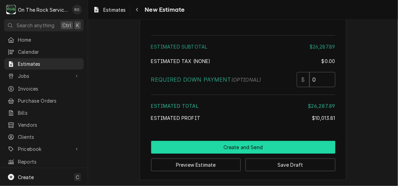
click at [244, 146] on button "Create and Send" at bounding box center [243, 147] width 184 height 13
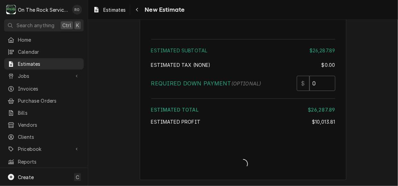
scroll to position [2143, 0]
type textarea "x"
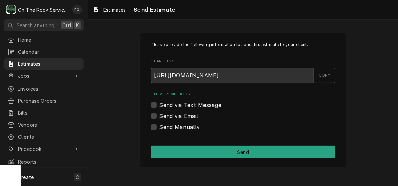
click at [175, 117] on label "Send via Email" at bounding box center [178, 116] width 39 height 8
click at [175, 117] on input "Send via Email" at bounding box center [251, 119] width 184 height 15
checkbox input "true"
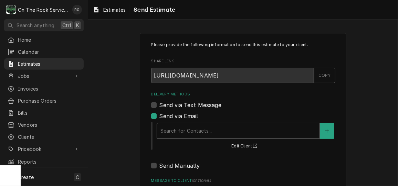
click at [175, 127] on div "Delivery Methods" at bounding box center [239, 131] width 156 height 12
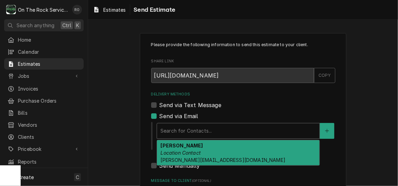
click at [183, 151] on em "Location Contact" at bounding box center [181, 153] width 40 height 6
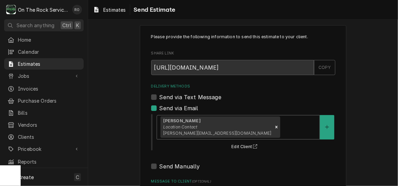
scroll to position [83, 0]
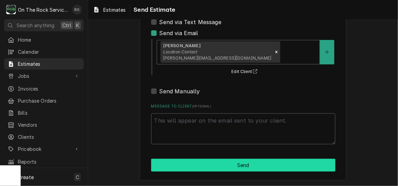
click at [188, 164] on button "Send" at bounding box center [243, 165] width 184 height 13
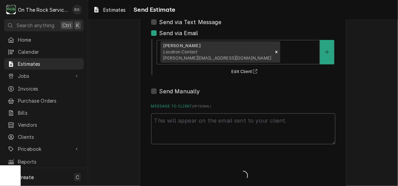
type textarea "x"
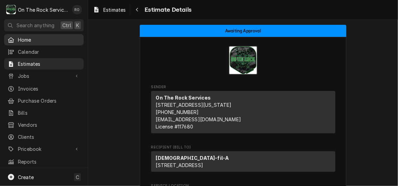
click at [32, 40] on span "Home" at bounding box center [49, 39] width 62 height 7
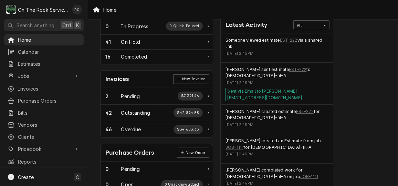
scroll to position [152, 0]
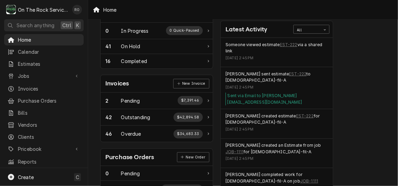
click at [290, 39] on div "Someone viewed estimate EST-222 via a shared link Wed, Oct 1, 2025 - 2:45PM" at bounding box center [277, 52] width 112 height 29
click at [290, 42] on link "EST-222" at bounding box center [289, 45] width 18 height 6
